Goal: Task Accomplishment & Management: Complete application form

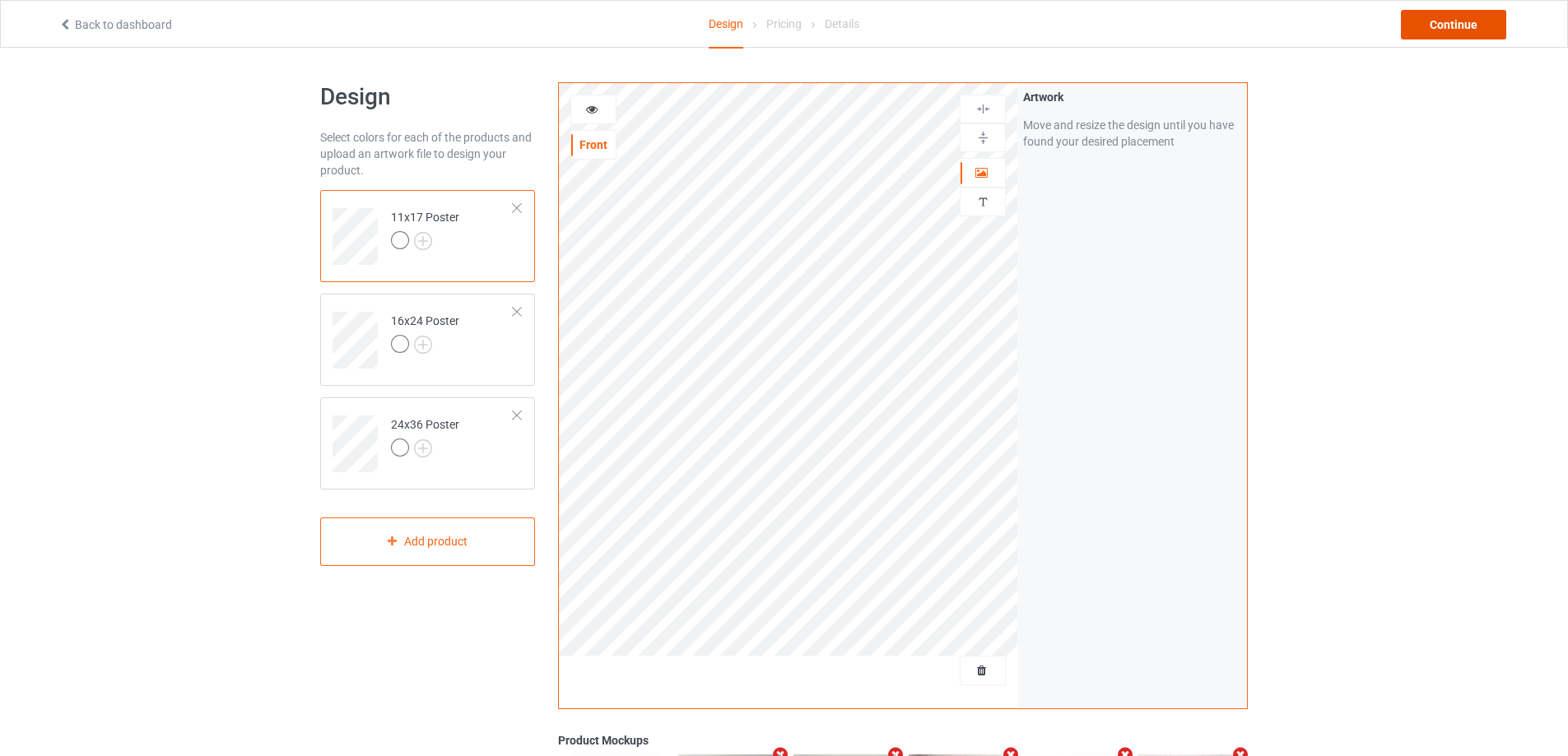
click at [1456, 30] on div "Continue" at bounding box center [1453, 25] width 105 height 29
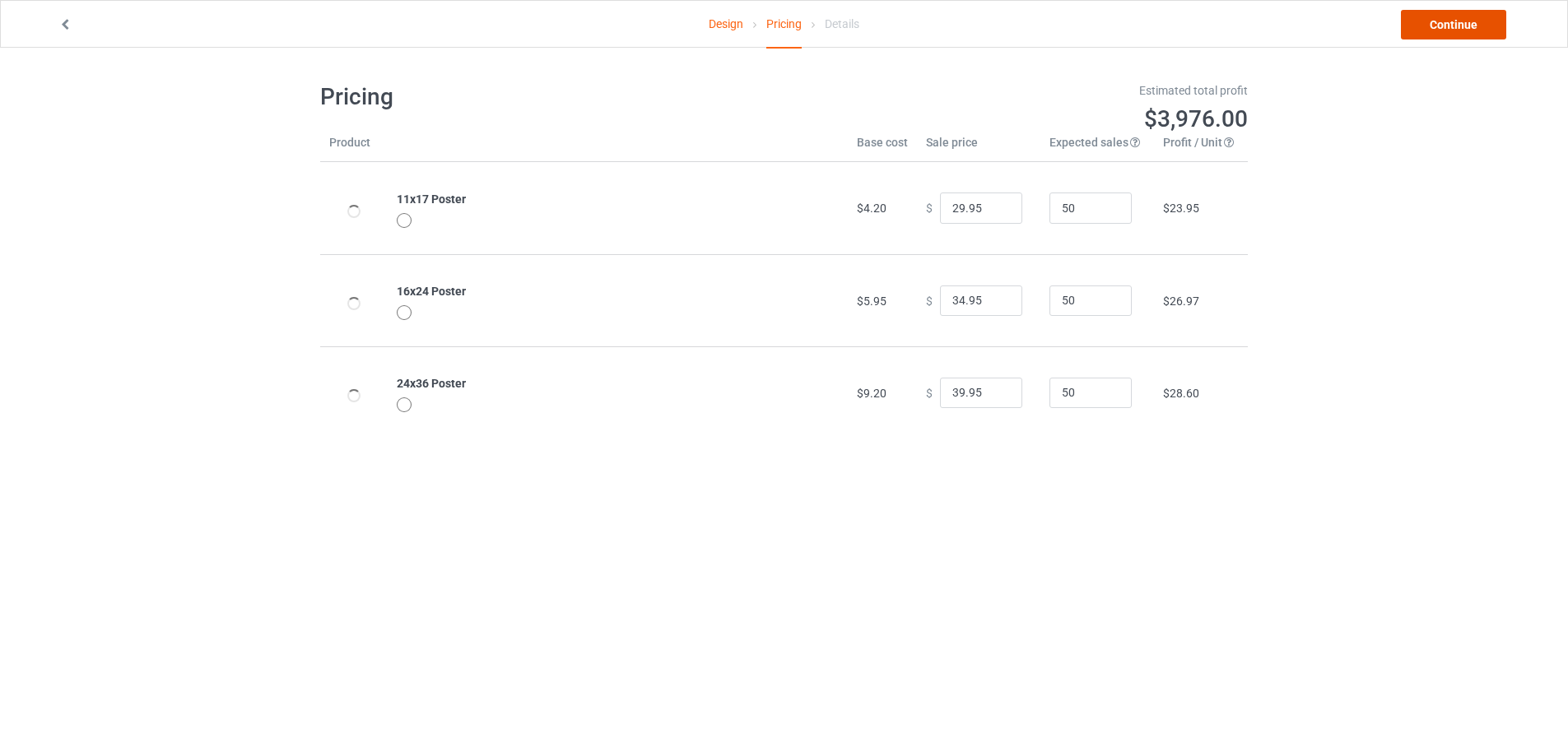
click at [1448, 32] on link "Continue" at bounding box center [1453, 25] width 105 height 29
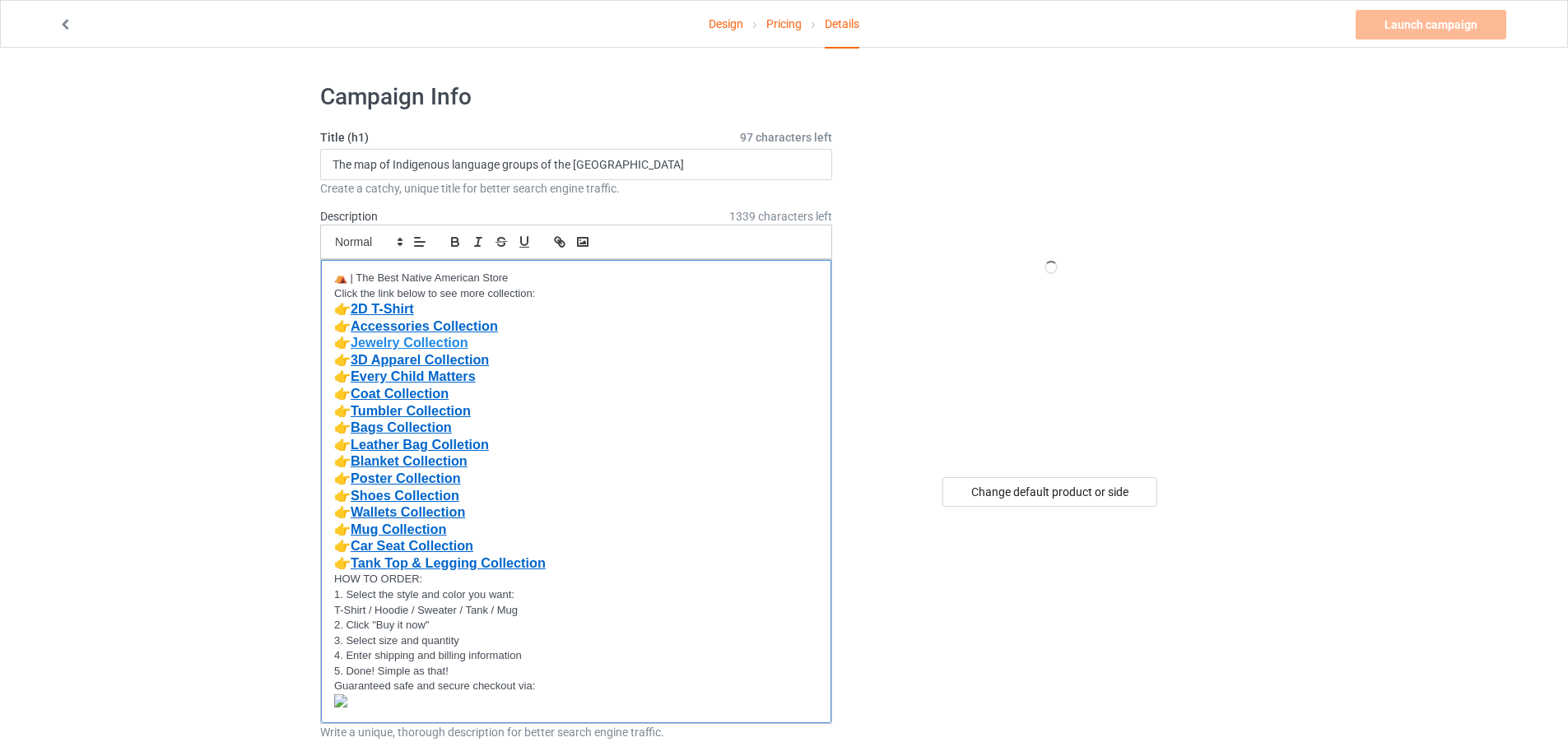
click at [571, 319] on p "👉 Accessories Collection" at bounding box center [576, 327] width 484 height 17
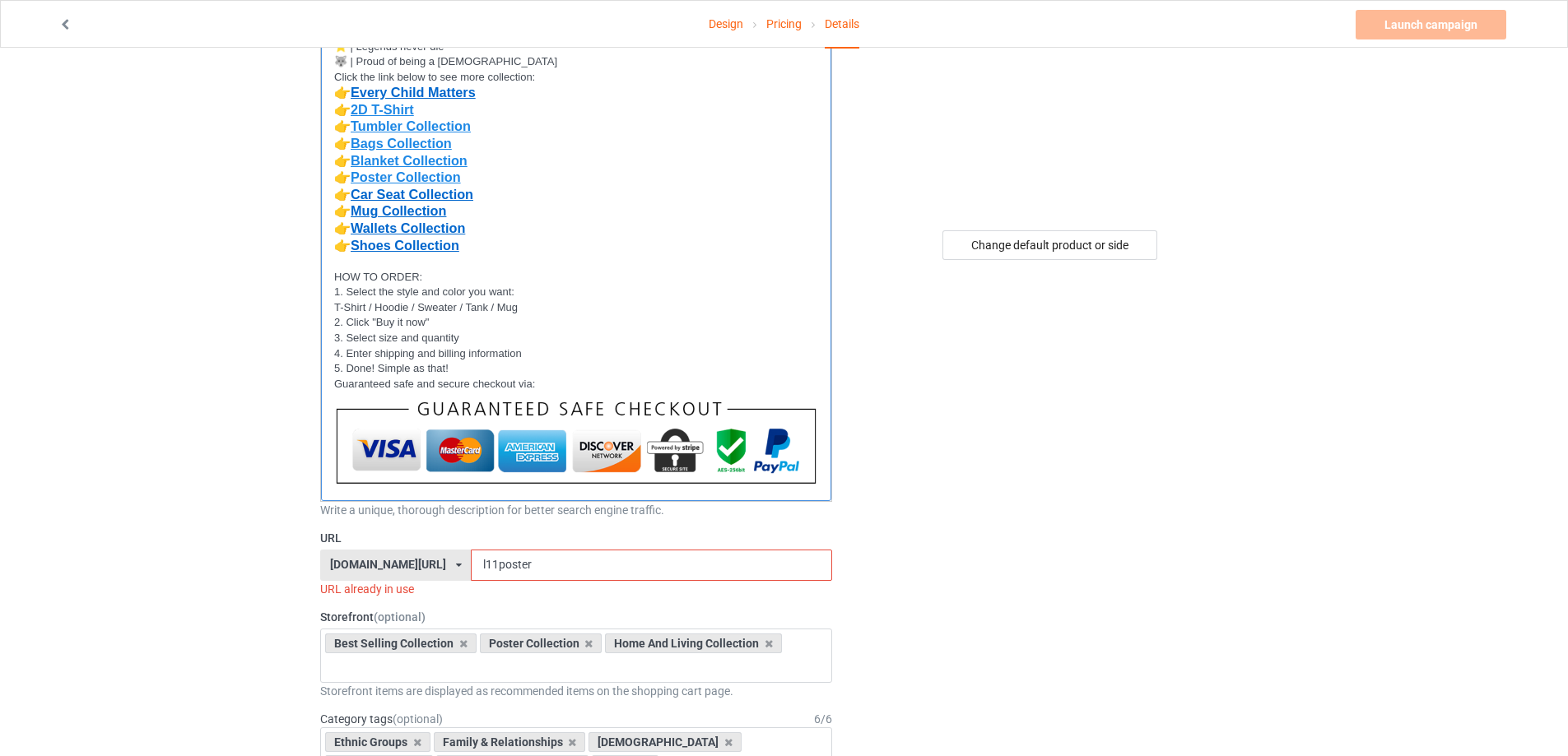
scroll to position [412, 0]
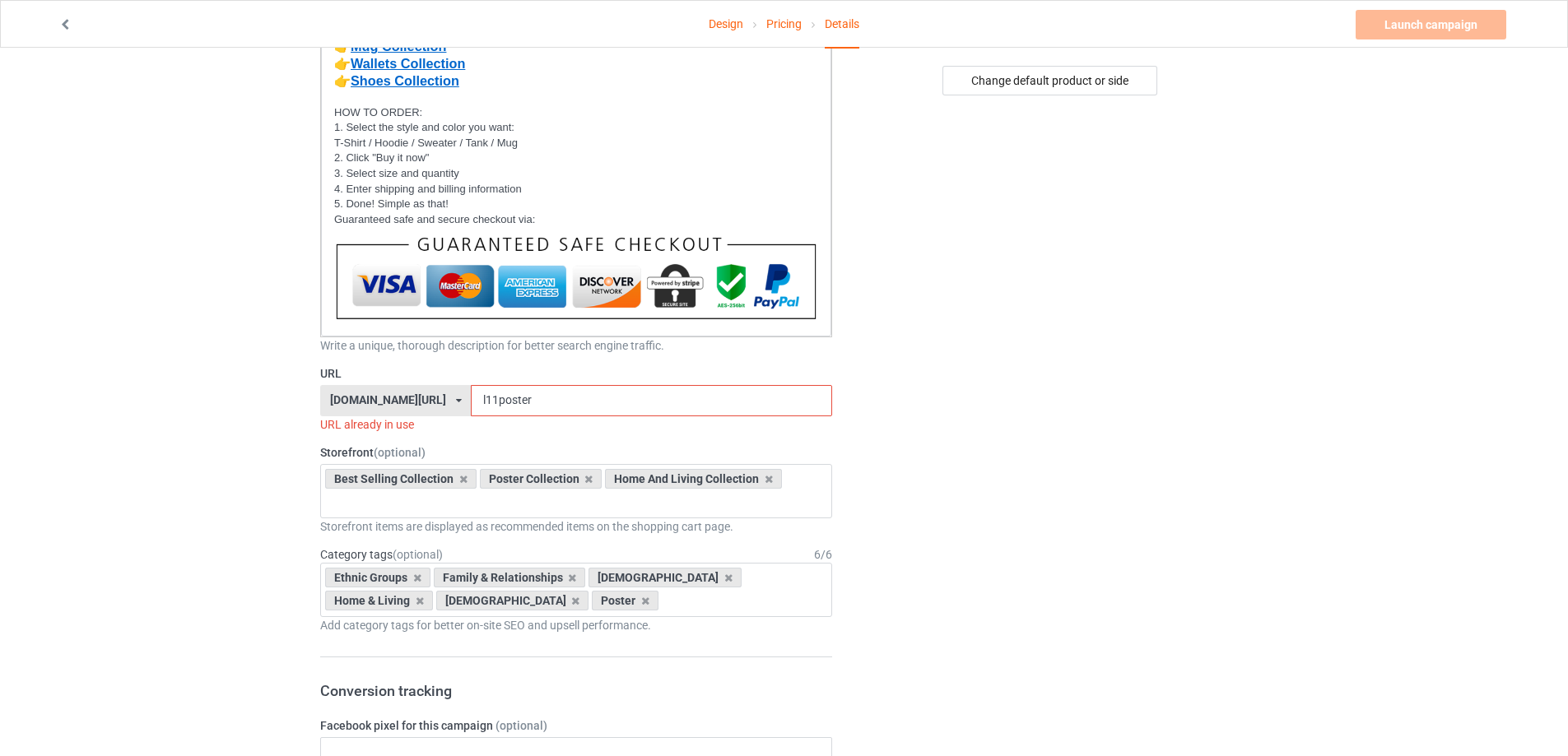
click at [443, 397] on div "[DOMAIN_NAME][URL] [DOMAIN_NAME][URL] [DOMAIN_NAME][URL] [DOMAIN_NAME][URL] [DO…" at bounding box center [395, 401] width 151 height 31
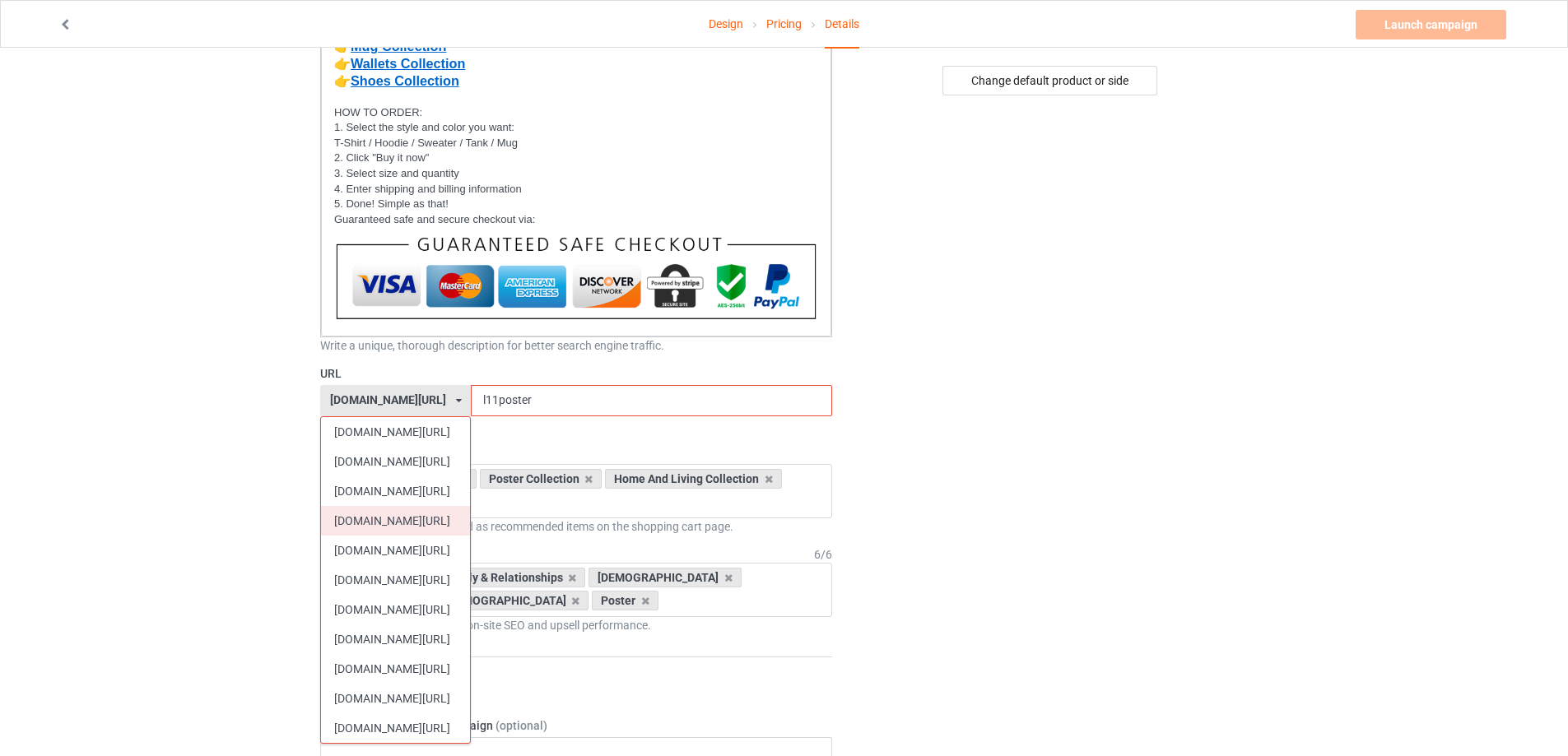
click at [387, 525] on div "[DOMAIN_NAME][URL]" at bounding box center [395, 521] width 149 height 29
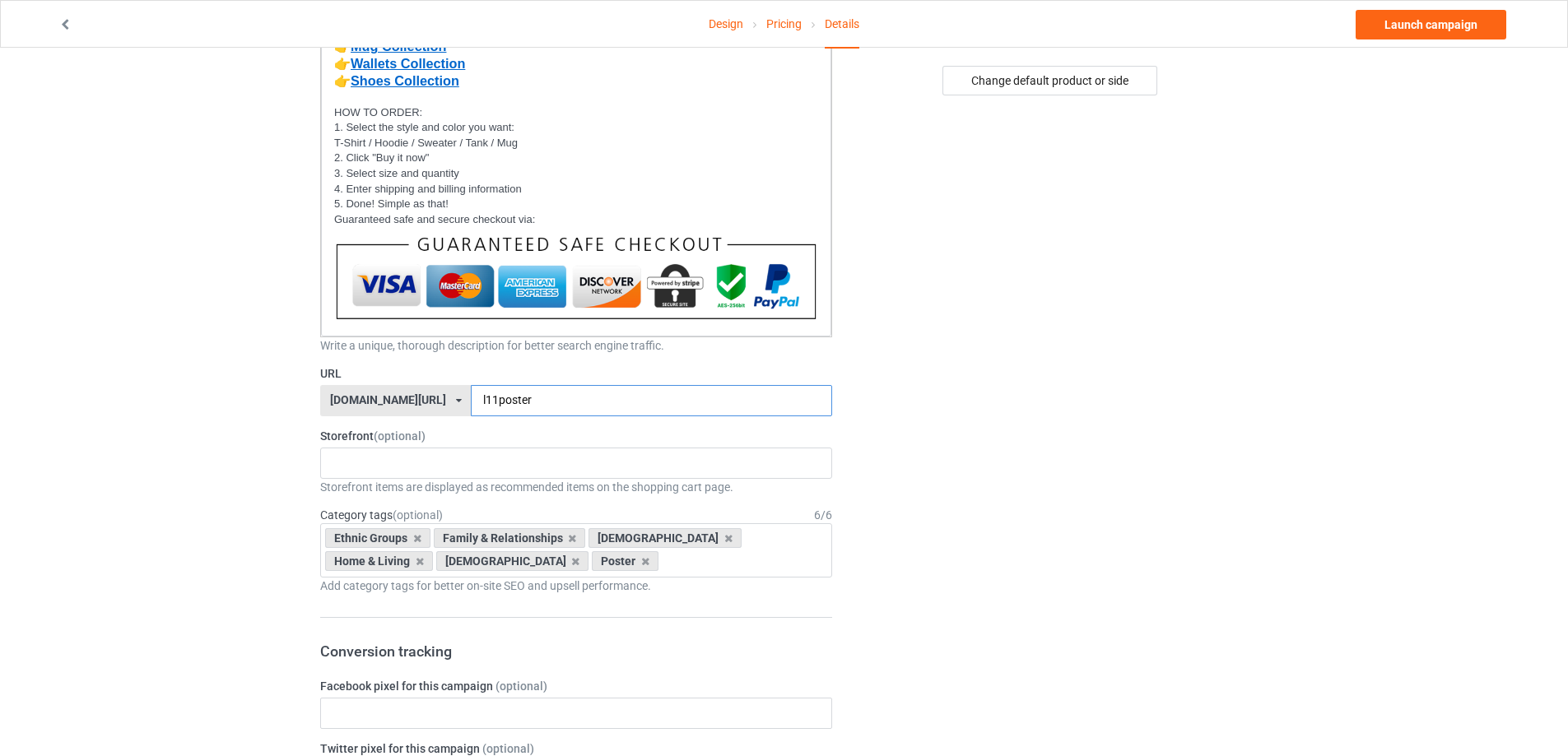
drag, startPoint x: 452, startPoint y: 397, endPoint x: 506, endPoint y: 399, distance: 54.0
click at [506, 399] on input "l11poster" at bounding box center [651, 401] width 361 height 31
type input "indigenousmap"
click at [367, 465] on div "MMIW Colection Shoes Collection Hooded Blanket Collection Jacket Collection Bel…" at bounding box center [576, 463] width 512 height 31
type input "po"
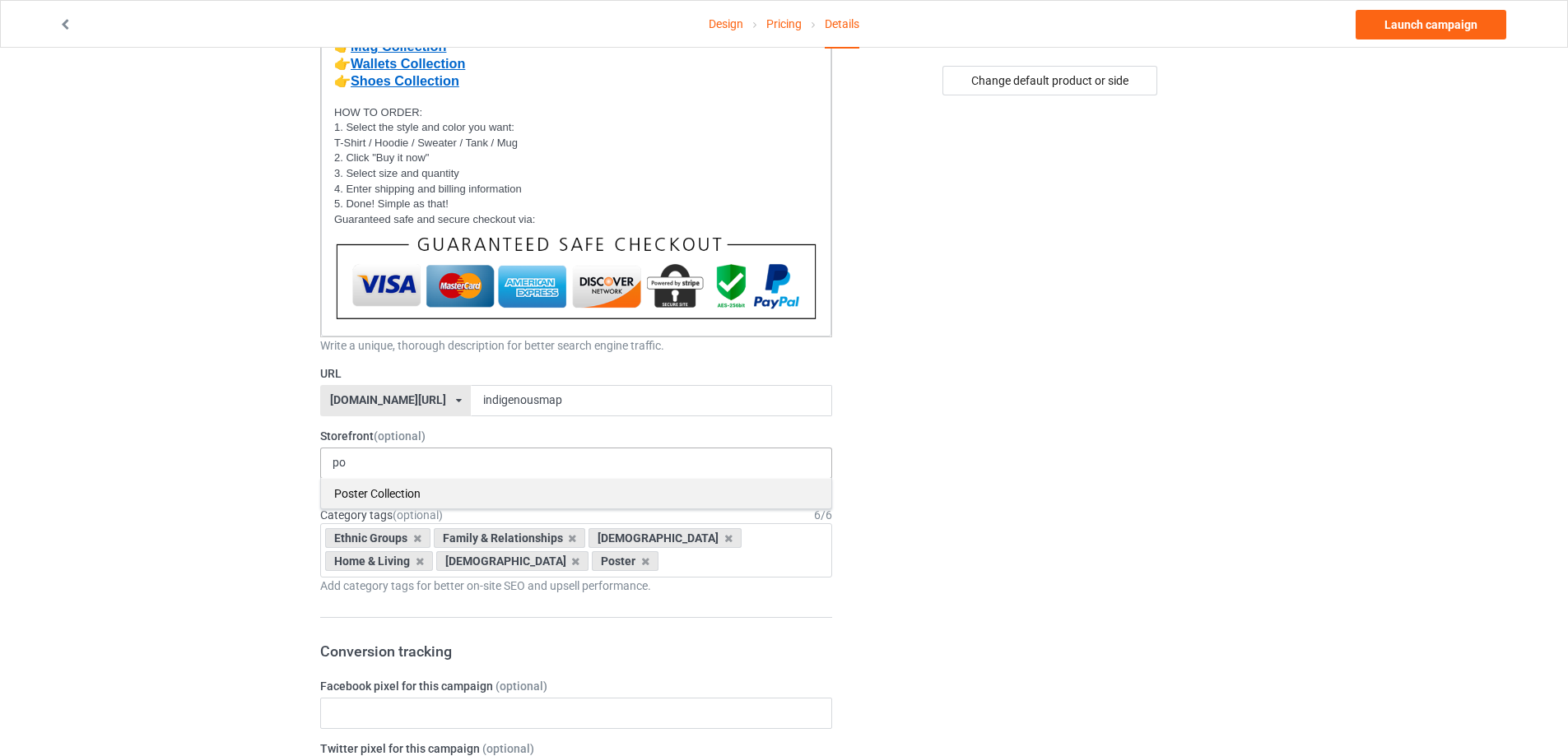
click at [366, 492] on div "Poster Collection" at bounding box center [576, 492] width 510 height 30
type input "best"
click at [406, 491] on div "Best Selling Collection" at bounding box center [576, 492] width 510 height 30
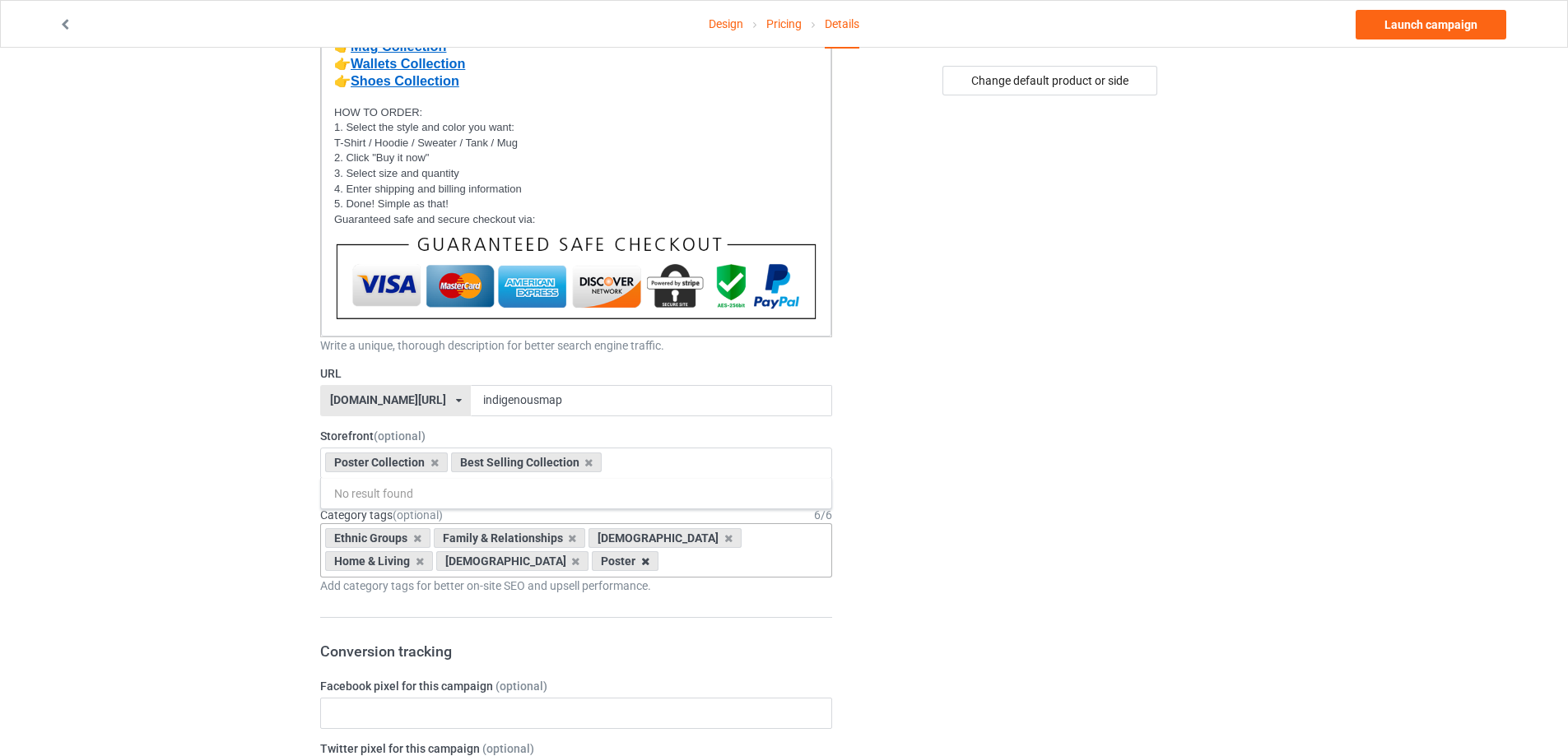
click at [641, 565] on icon at bounding box center [644, 562] width 8 height 11
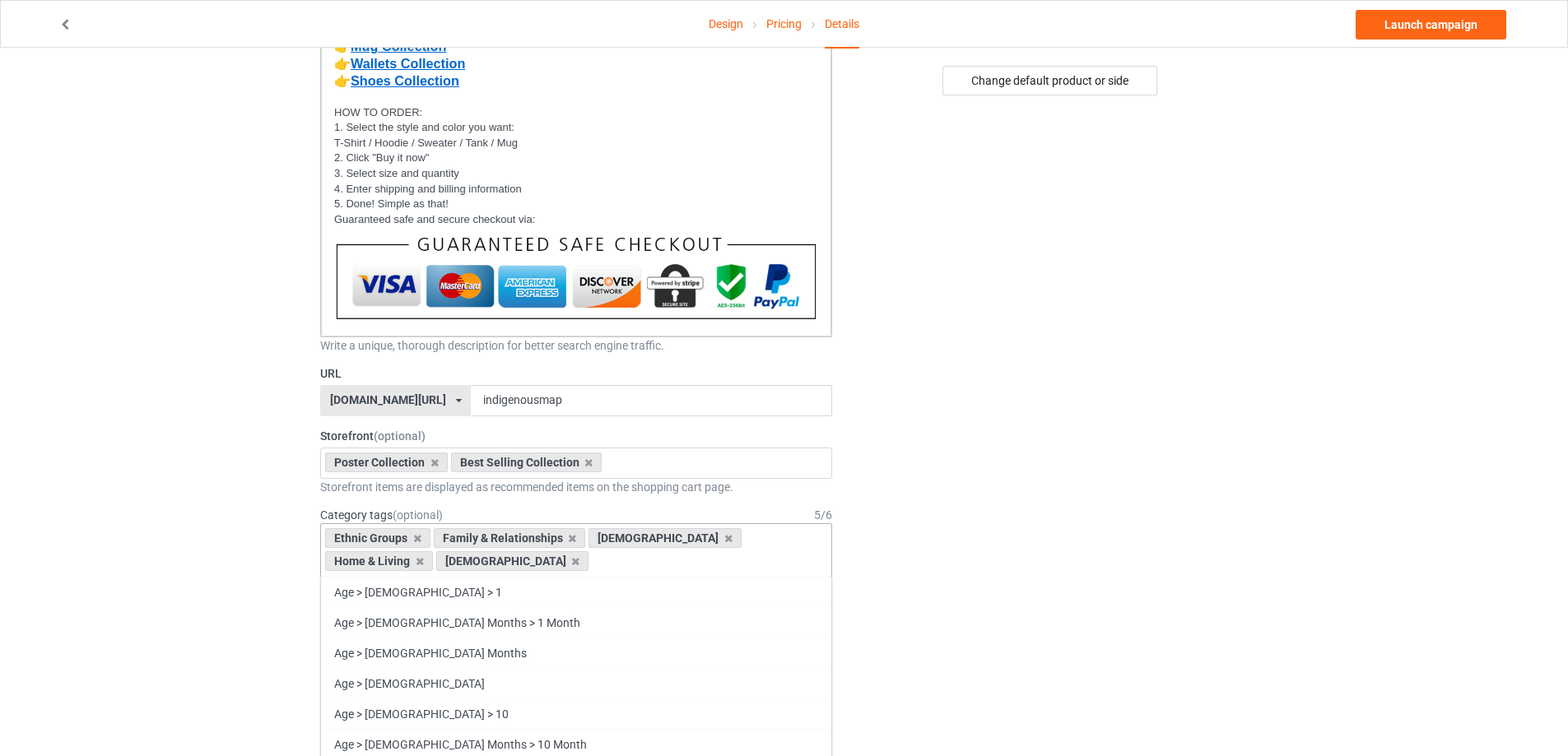
click at [697, 539] on div "[DEMOGRAPHIC_DATA]" at bounding box center [665, 538] width 153 height 20
click at [724, 539] on icon at bounding box center [728, 539] width 8 height 11
click at [568, 537] on icon at bounding box center [571, 539] width 8 height 11
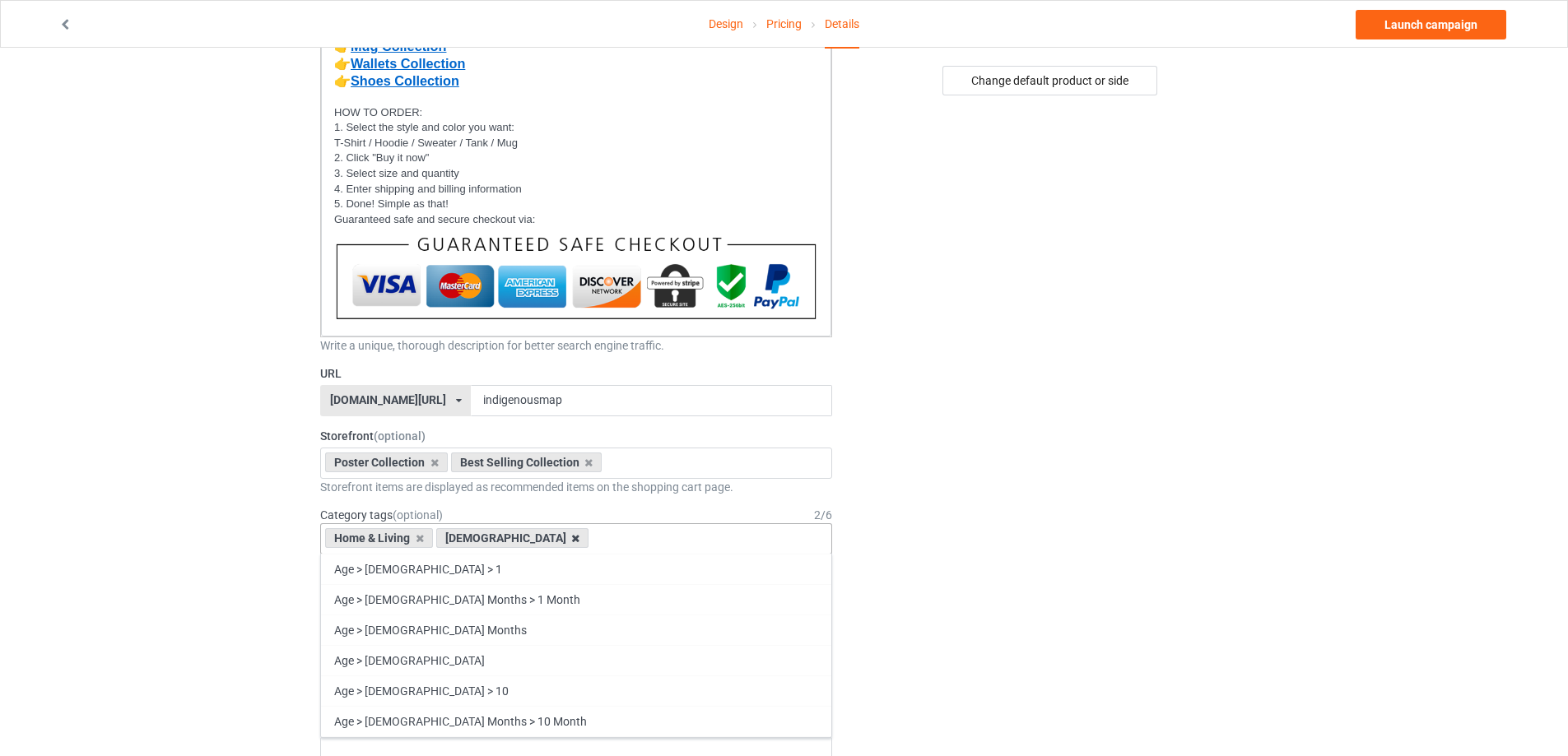
click at [571, 541] on icon at bounding box center [575, 539] width 8 height 11
click at [413, 541] on div "Home & Living" at bounding box center [379, 538] width 108 height 20
click at [418, 540] on icon at bounding box center [419, 539] width 8 height 11
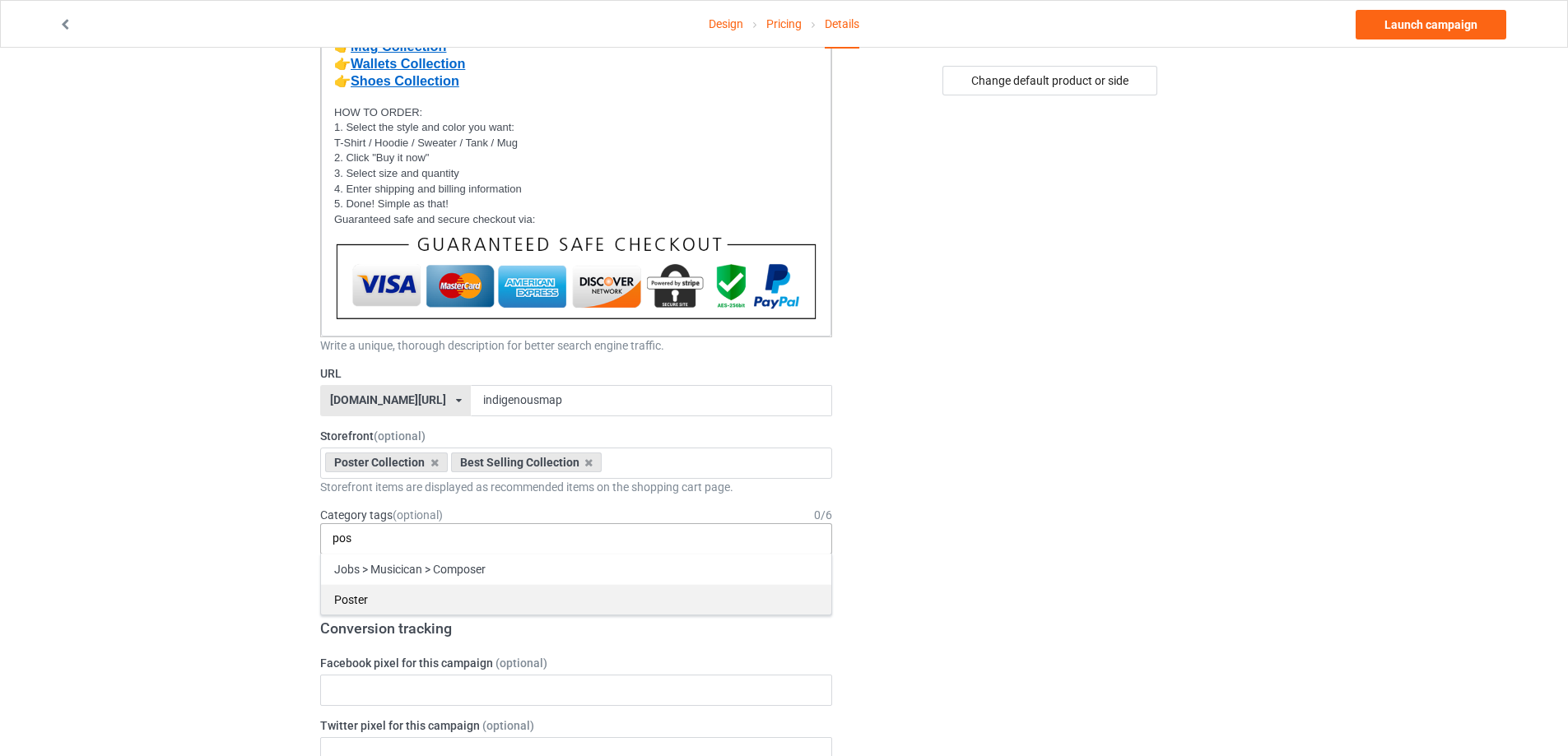
type input "pos"
click at [354, 597] on div "Poster" at bounding box center [576, 599] width 510 height 30
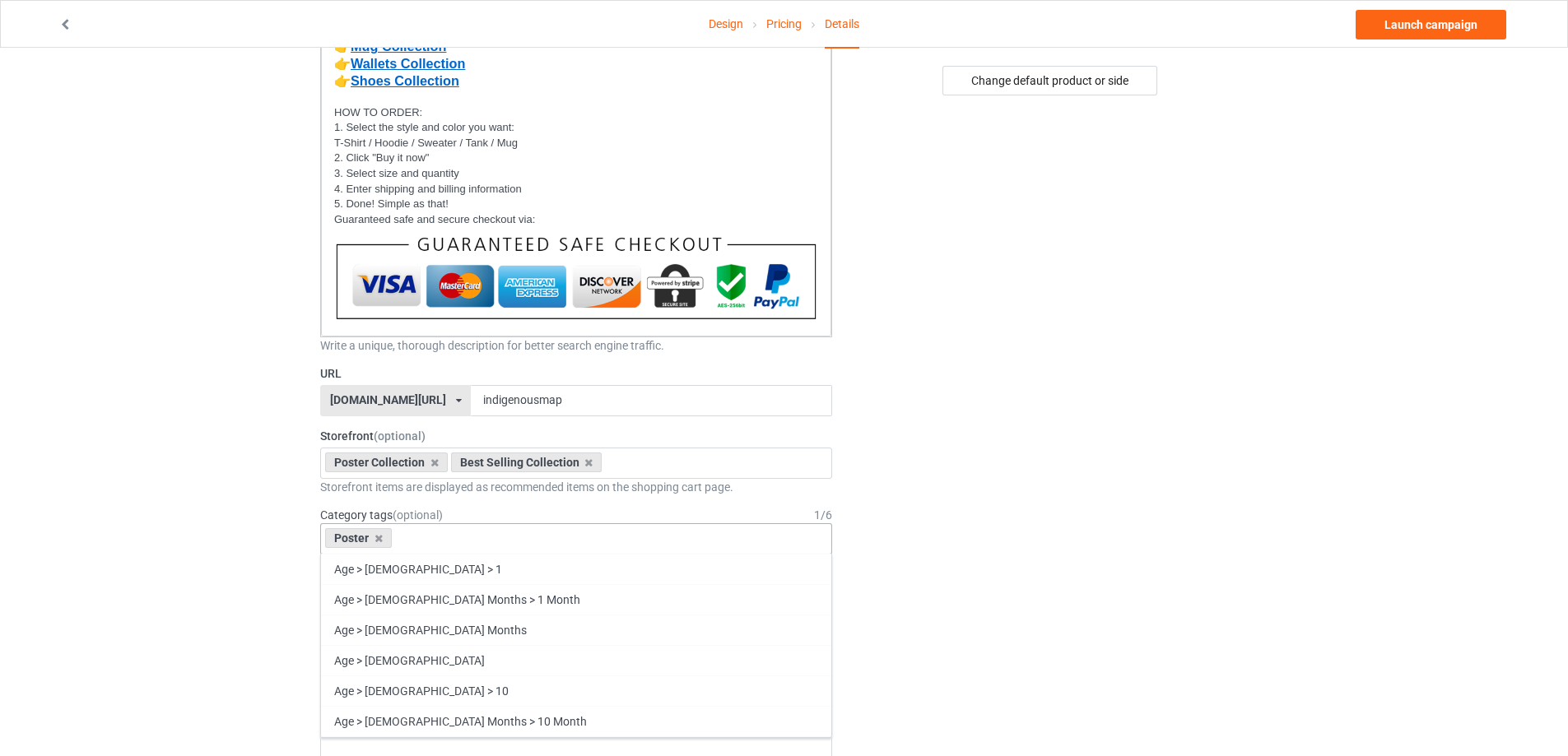
click at [442, 541] on div "Poster Age > [DEMOGRAPHIC_DATA] > 1 Age > [DEMOGRAPHIC_DATA] Months > 1 Month A…" at bounding box center [576, 539] width 512 height 31
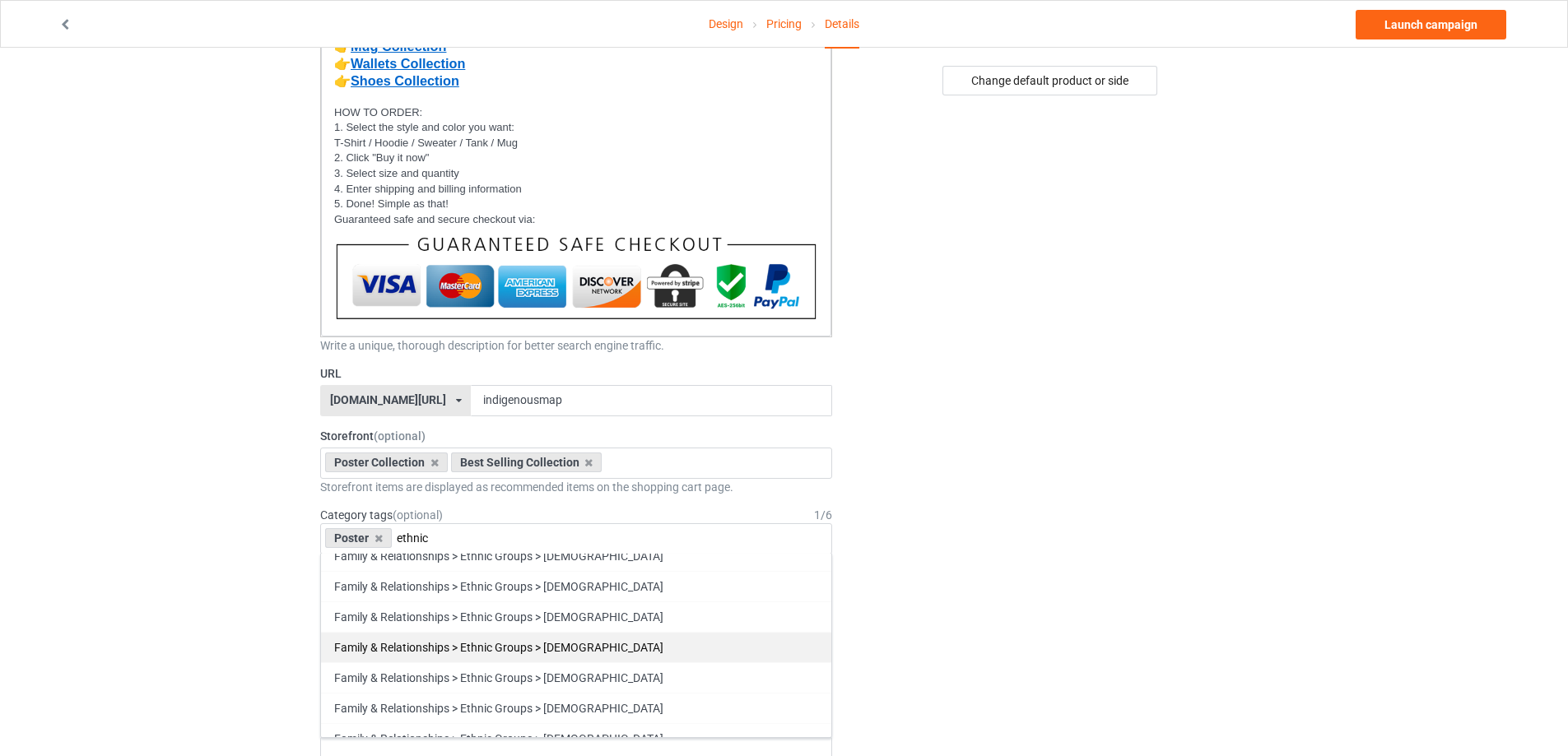
type input "ethnic"
click at [611, 643] on div "Family & Relationships > Ethnic Groups > [DEMOGRAPHIC_DATA]" at bounding box center [576, 646] width 510 height 30
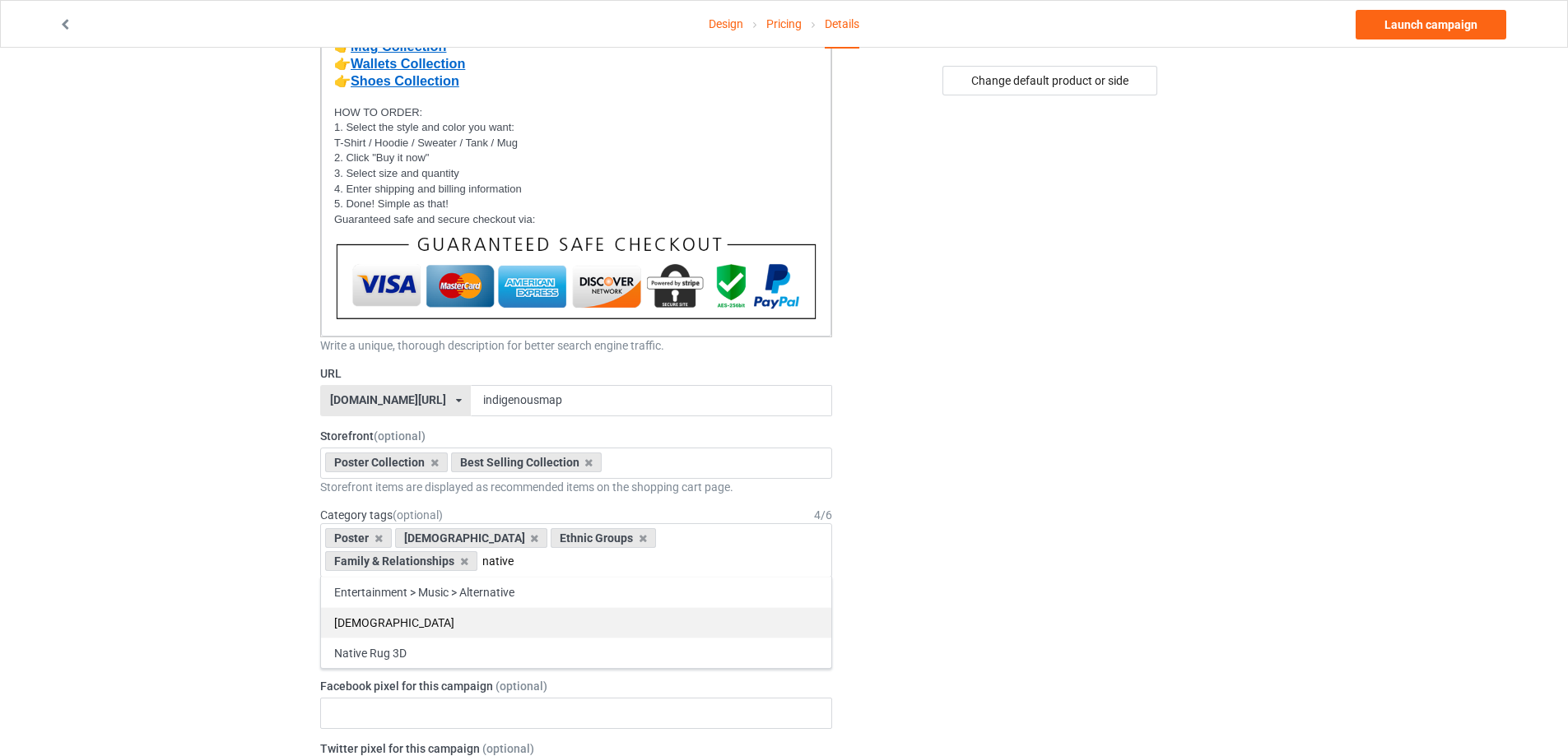
type input "native"
click at [414, 622] on div "[DEMOGRAPHIC_DATA]" at bounding box center [576, 622] width 510 height 30
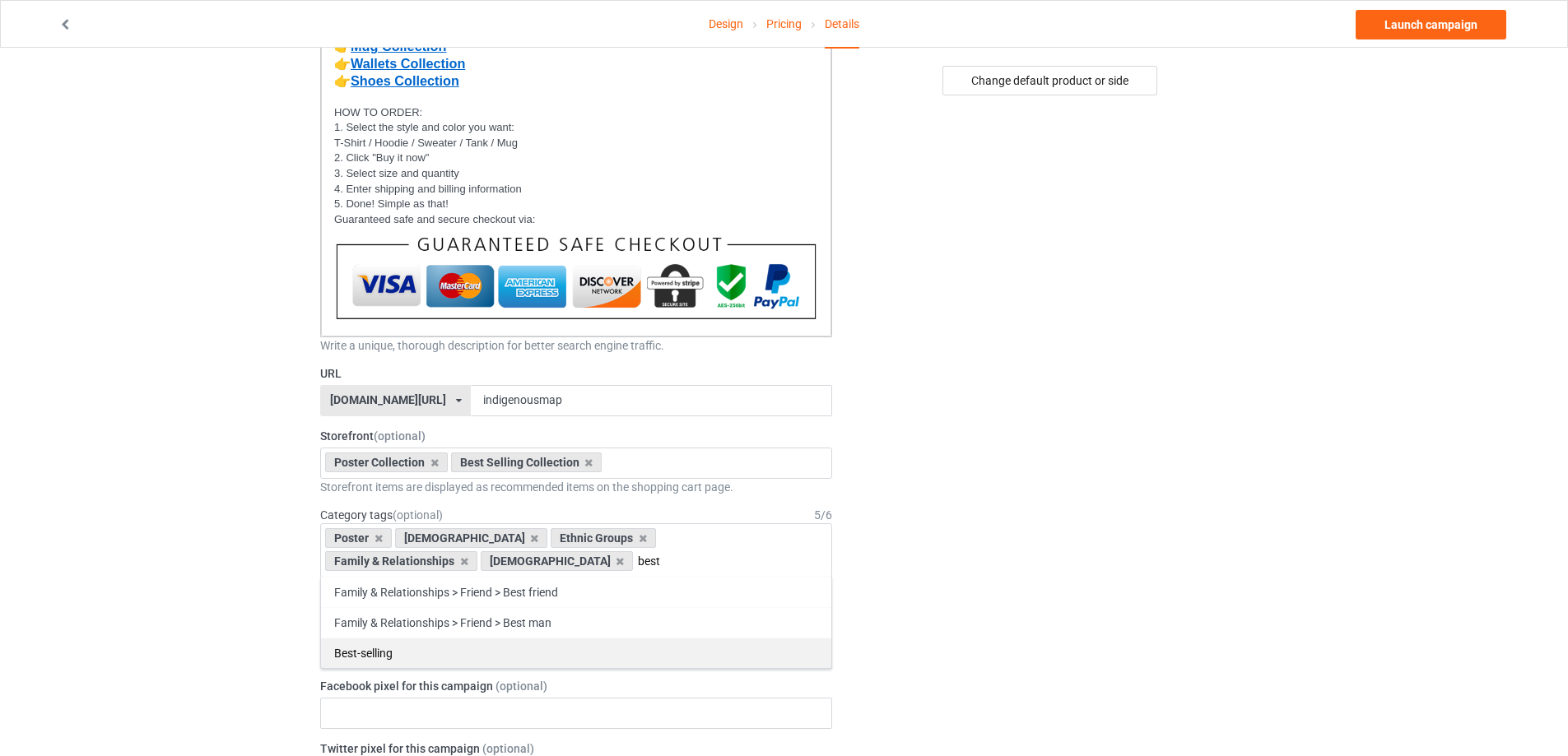
type input "best"
click at [390, 649] on div "Best-selling" at bounding box center [576, 653] width 510 height 30
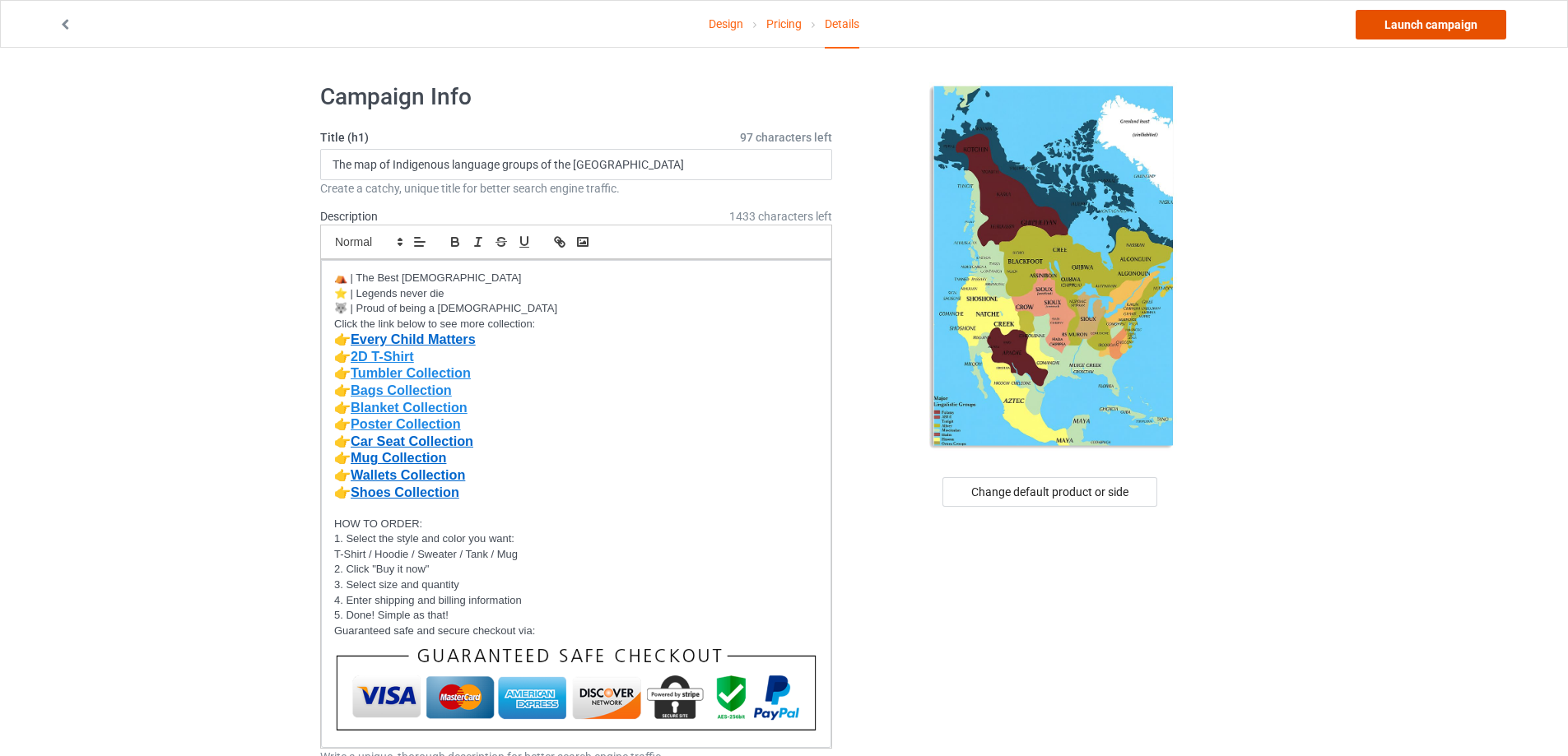
click at [1426, 27] on link "Launch campaign" at bounding box center [1431, 25] width 151 height 29
